Goal: Complete application form: Complete application form

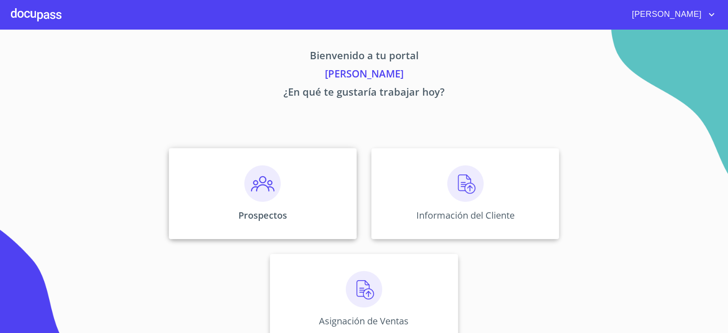
click at [254, 190] on img at bounding box center [262, 183] width 36 height 36
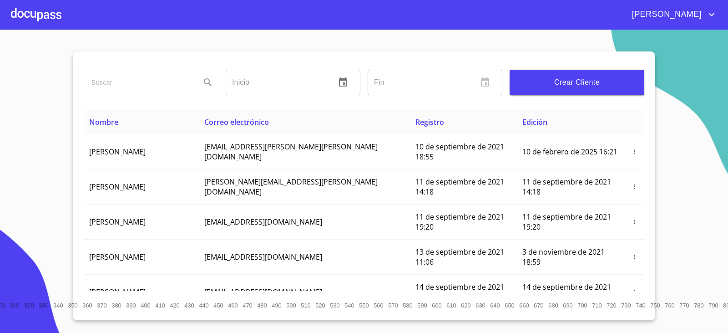
click at [131, 86] on input "search" at bounding box center [138, 82] width 109 height 25
type input "JAFET"
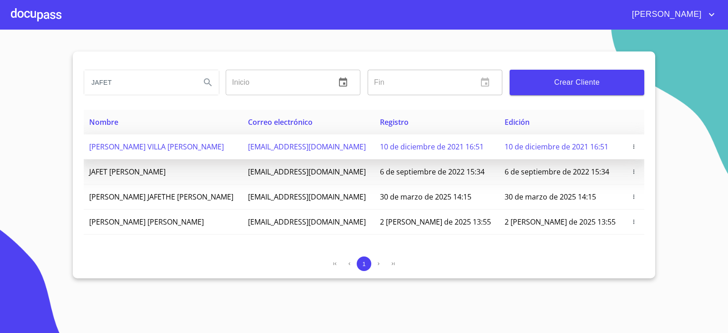
click at [634, 145] on icon "button" at bounding box center [633, 146] width 6 height 6
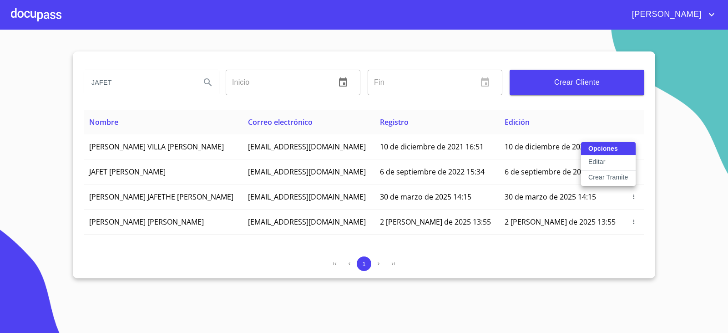
click at [601, 175] on p "Crear Tramite" at bounding box center [608, 176] width 40 height 9
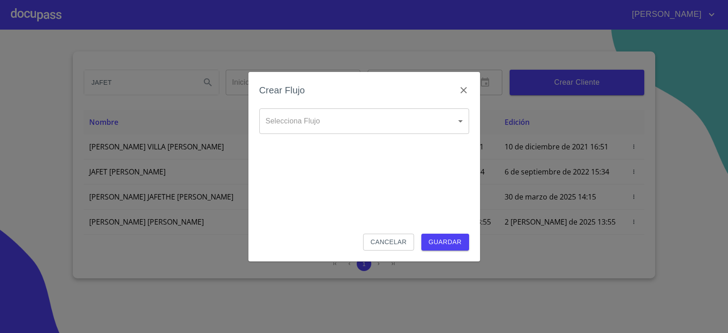
click at [461, 121] on body "[PERSON_NAME] Inicio ​ Fin ​ Crear Cliente Nombre Correo electrónico Registro E…" at bounding box center [364, 166] width 728 height 333
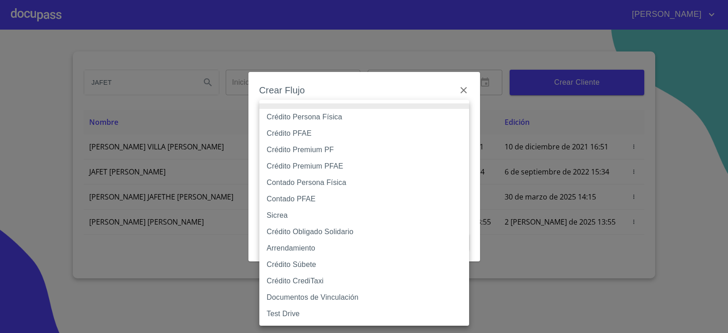
click at [286, 118] on li "Crédito Persona Física" at bounding box center [364, 117] width 210 height 16
type input "6009fb3c7d1714eb8809aa97"
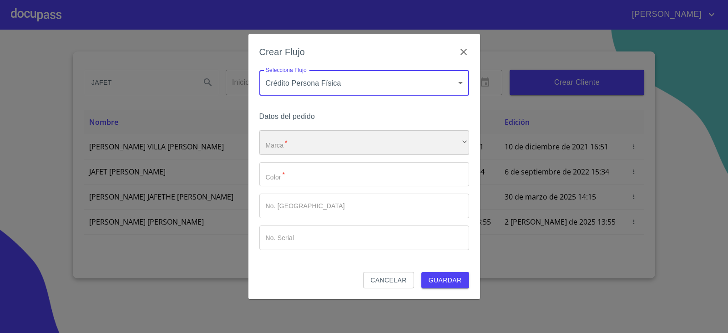
click at [313, 148] on div "​" at bounding box center [364, 142] width 210 height 25
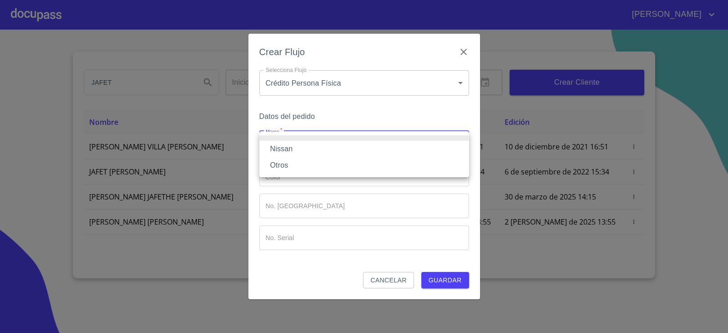
click at [313, 148] on li "Nissan" at bounding box center [364, 149] width 210 height 16
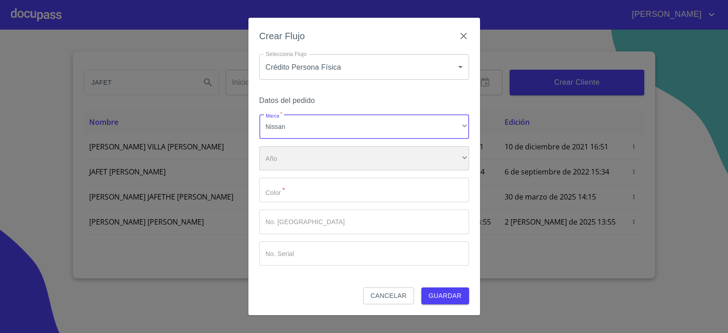
click at [308, 158] on div "​" at bounding box center [364, 158] width 210 height 25
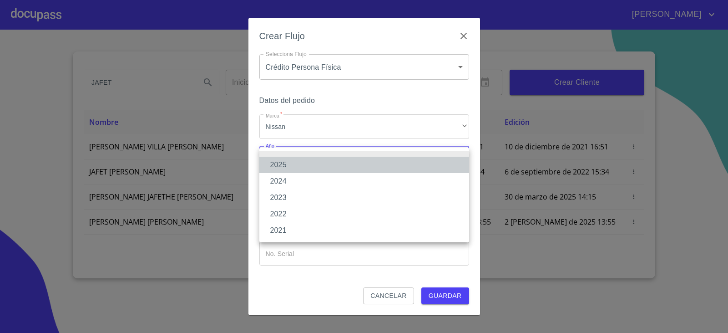
click at [303, 164] on li "2025" at bounding box center [364, 164] width 210 height 16
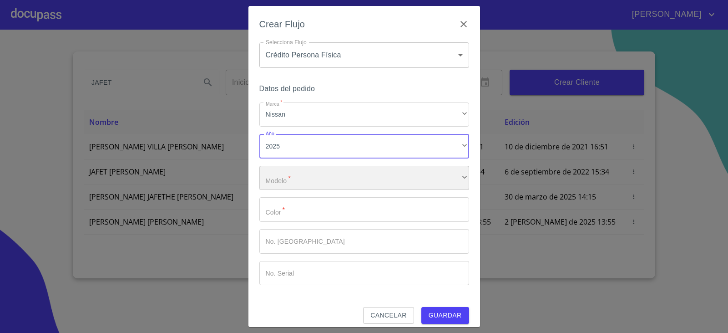
click at [287, 171] on div "​" at bounding box center [364, 178] width 210 height 25
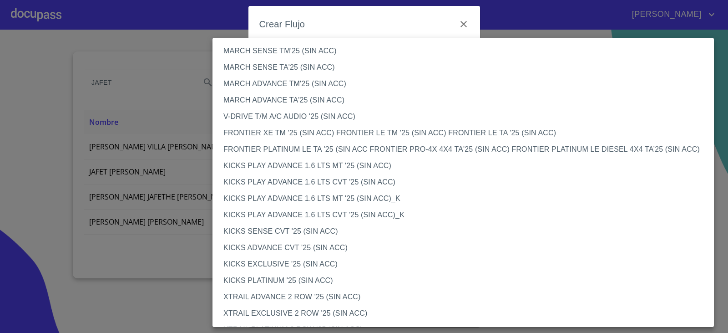
scroll to position [706, 0]
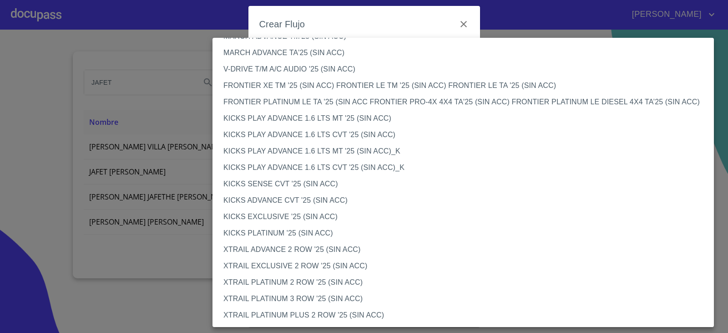
click at [351, 314] on li "XTRAIL PLATINUM PLUS 2 ROW '25 (SIN ACC)" at bounding box center [466, 315] width 508 height 16
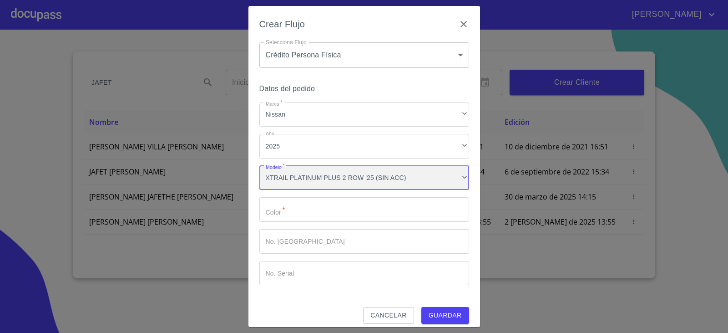
scroll to position [706, 0]
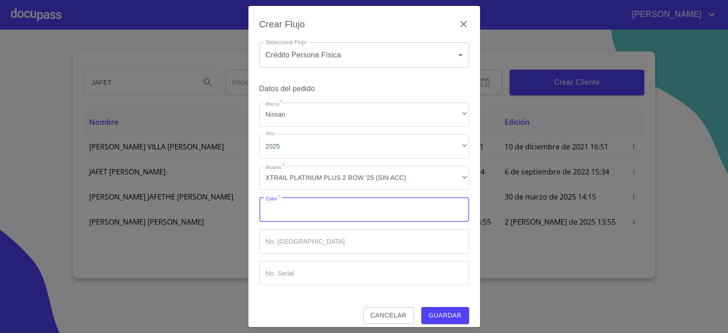
click at [287, 216] on input "Marca   *" at bounding box center [364, 209] width 210 height 25
type input "BLANCO"
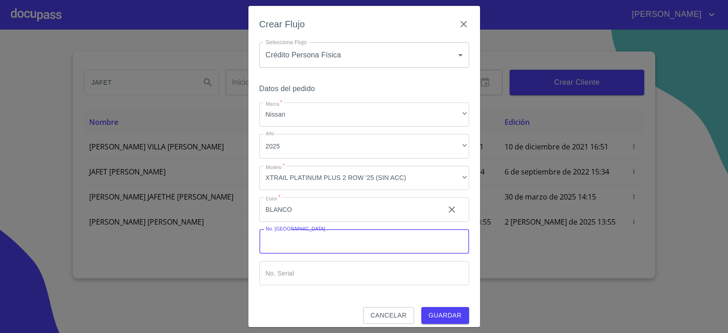
click at [443, 320] on span "Guardar" at bounding box center [445, 314] width 33 height 11
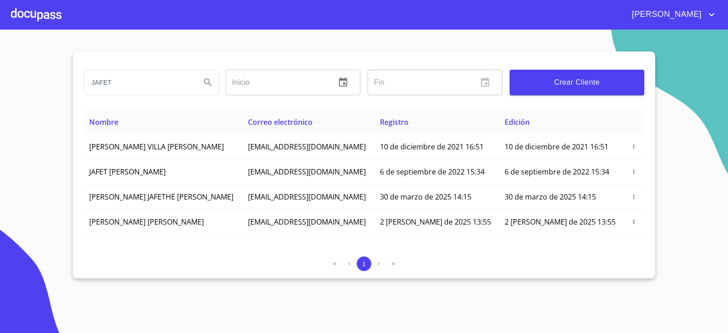
click at [41, 13] on div at bounding box center [36, 14] width 50 height 29
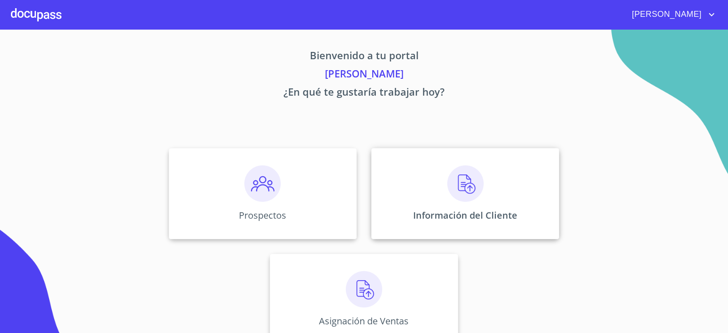
click at [457, 183] on img at bounding box center [465, 183] width 36 height 36
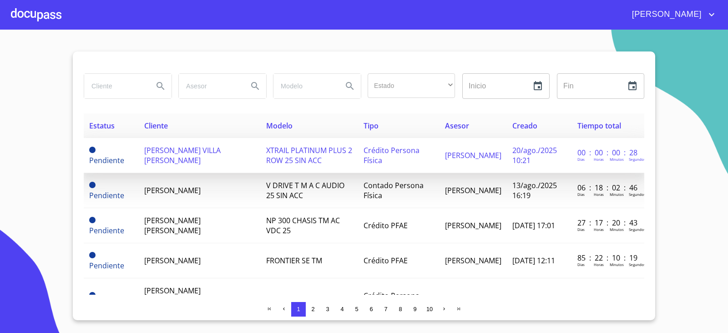
click at [184, 156] on span "[PERSON_NAME] VILLA [PERSON_NAME]" at bounding box center [182, 155] width 76 height 20
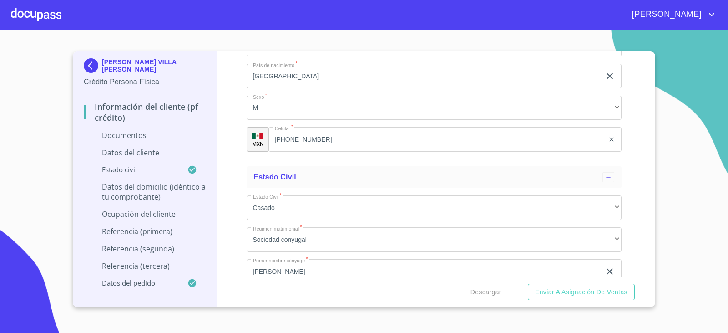
scroll to position [1956, 0]
